Goal: Entertainment & Leisure: Consume media (video, audio)

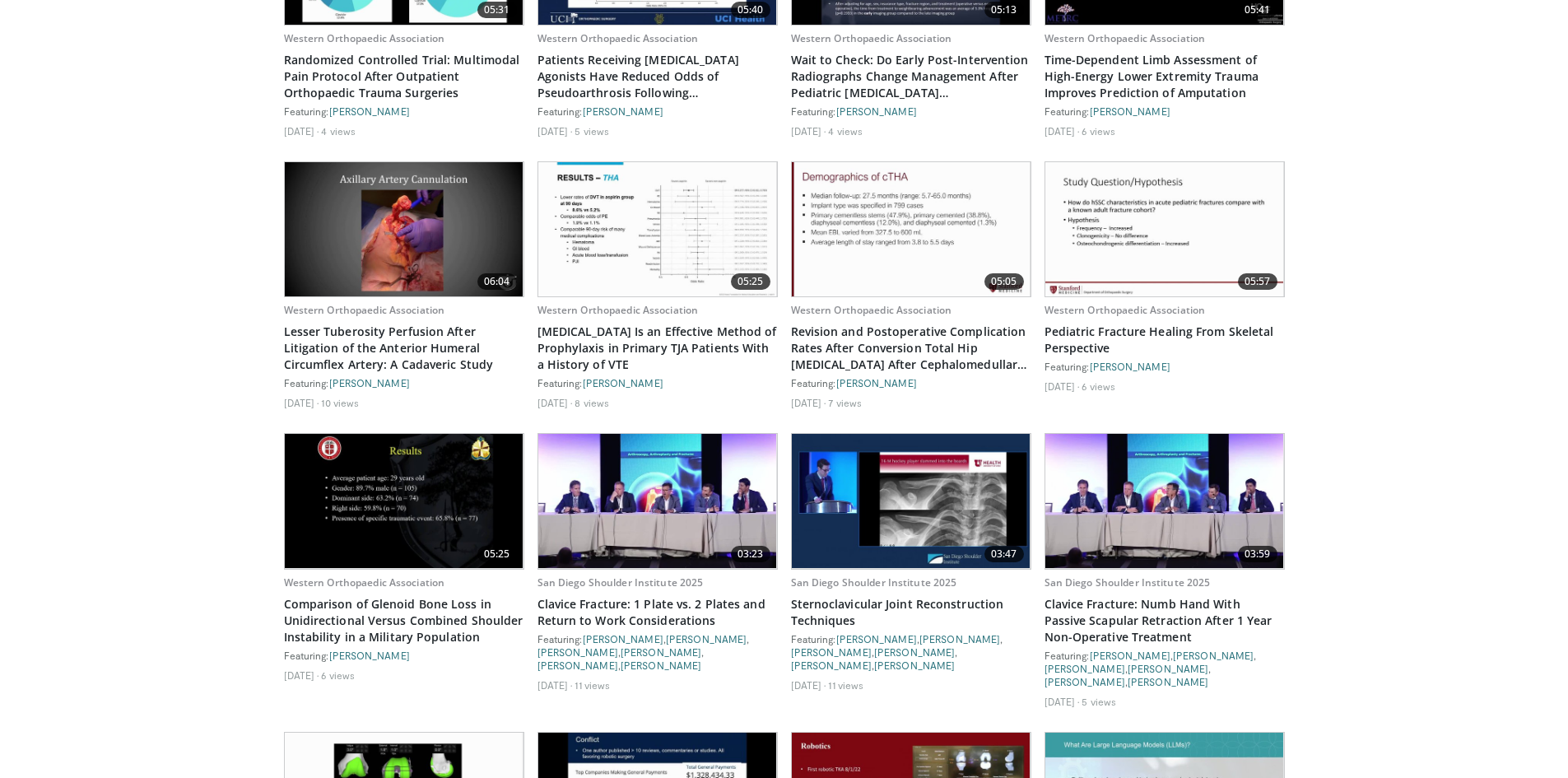
scroll to position [2894, 0]
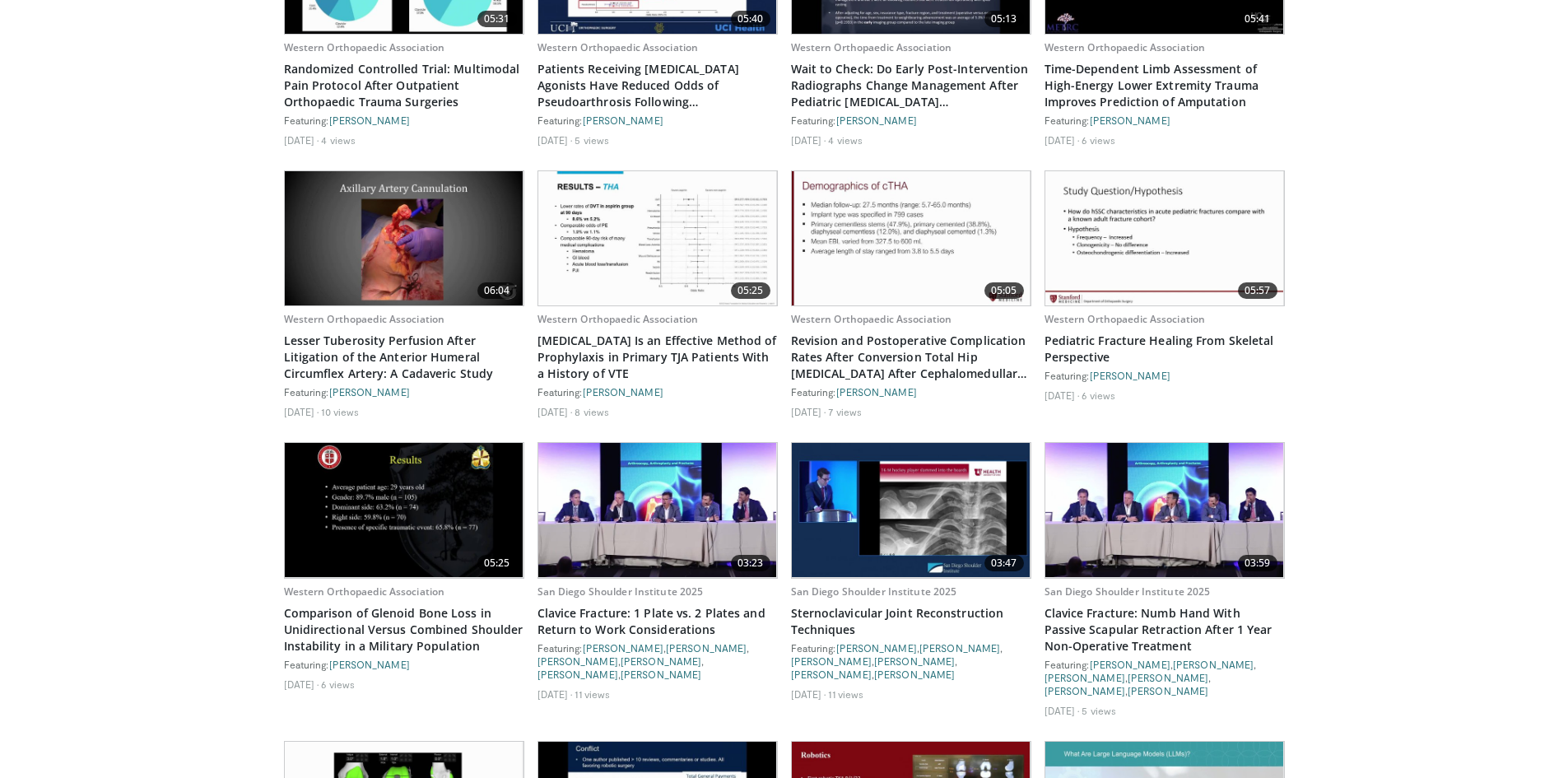
click at [425, 213] on img at bounding box center [404, 238] width 239 height 135
